Goal: Information Seeking & Learning: Learn about a topic

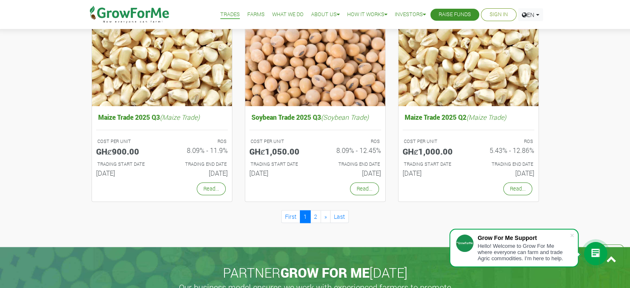
scroll to position [752, 0]
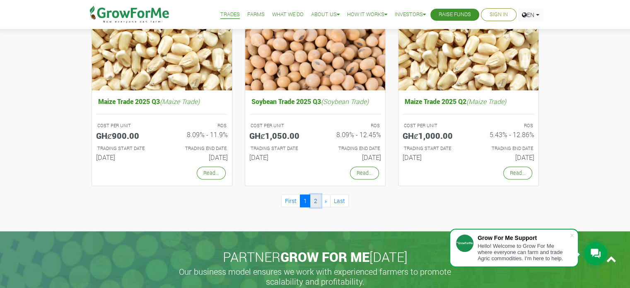
click at [319, 195] on link "2" at bounding box center [315, 200] width 11 height 13
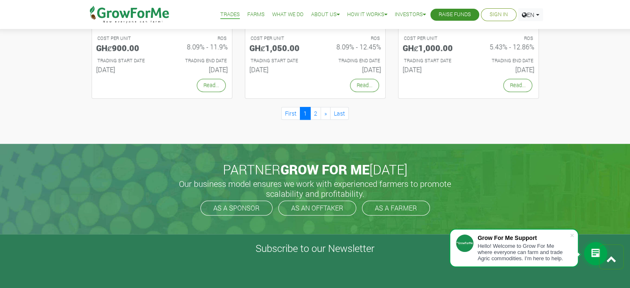
scroll to position [587, 0]
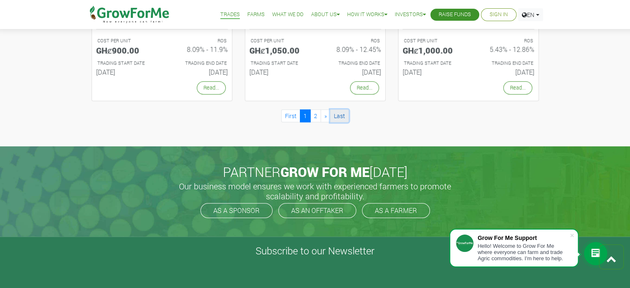
click at [338, 117] on link "Last" at bounding box center [339, 115] width 19 height 13
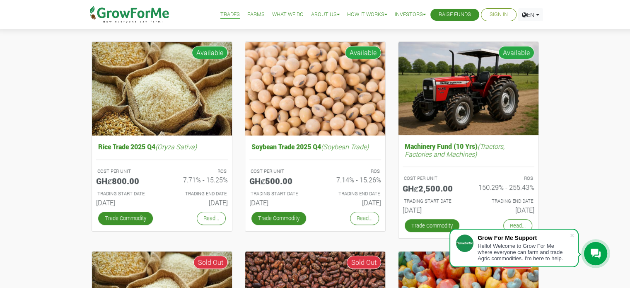
scroll to position [288, 0]
